Goal: Task Accomplishment & Management: Manage account settings

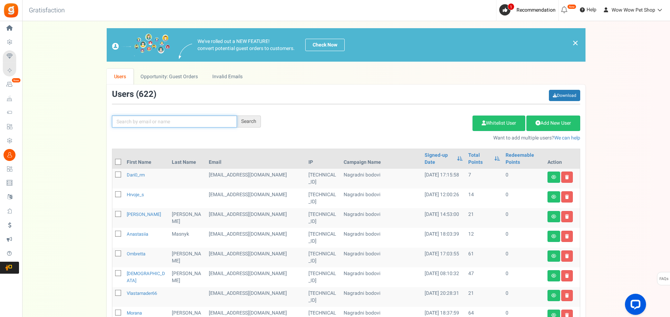
click at [182, 120] on input "text" at bounding box center [174, 121] width 125 height 12
type input "kemura"
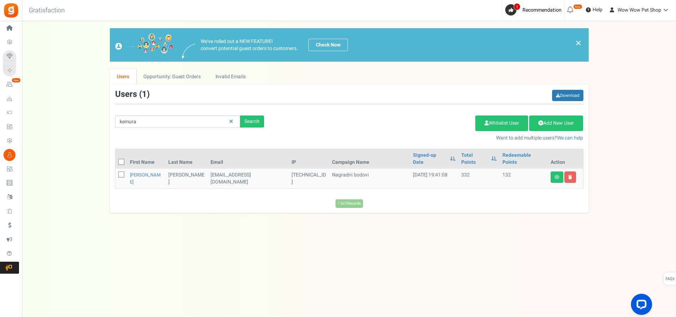
click at [138, 173] on td "[PERSON_NAME]" at bounding box center [146, 179] width 39 height 20
click at [141, 171] on link "[PERSON_NAME]" at bounding box center [145, 178] width 31 height 14
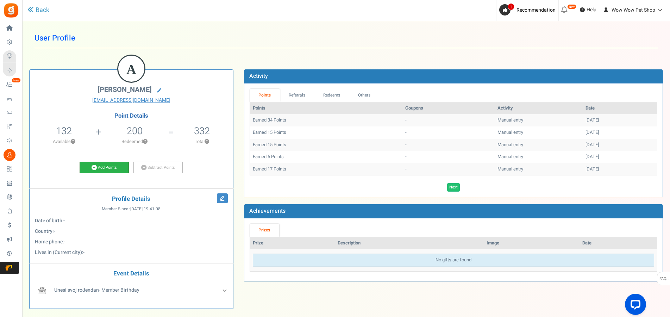
click at [106, 167] on link "Add Points" at bounding box center [104, 168] width 49 height 12
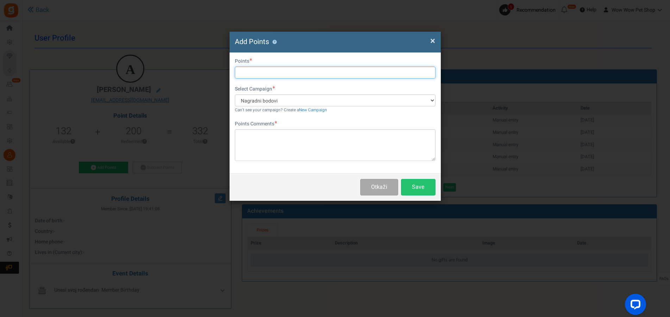
click at [262, 73] on input "text" at bounding box center [335, 73] width 201 height 12
type input "10"
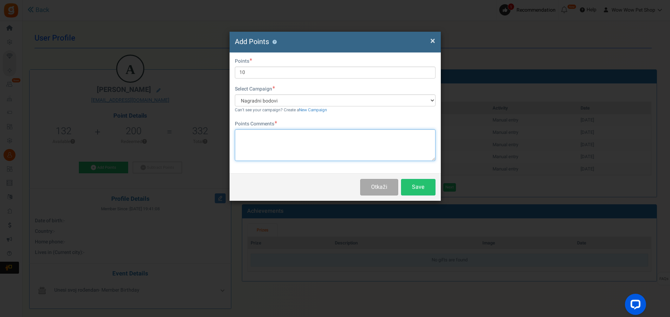
click at [257, 136] on textarea at bounding box center [335, 145] width 201 height 32
type textarea "Račun br. 1649"
click at [416, 188] on button "Save" at bounding box center [418, 187] width 35 height 17
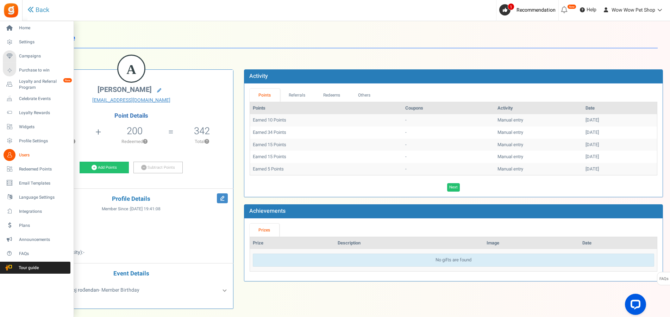
click at [17, 156] on link "Users" at bounding box center [37, 155] width 68 height 12
